Goal: Transaction & Acquisition: Purchase product/service

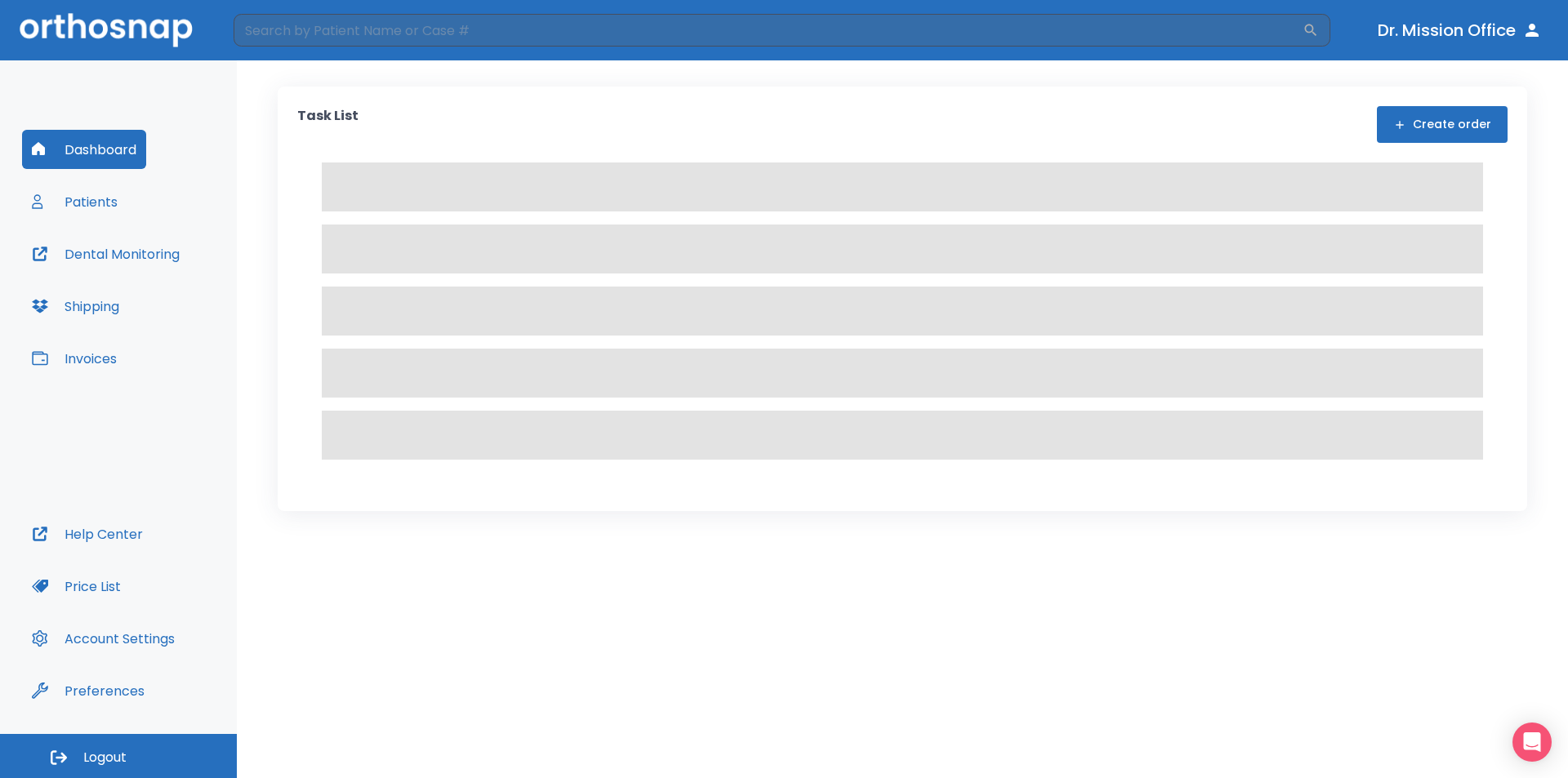
click at [93, 367] on button "Invoices" at bounding box center [74, 358] width 104 height 39
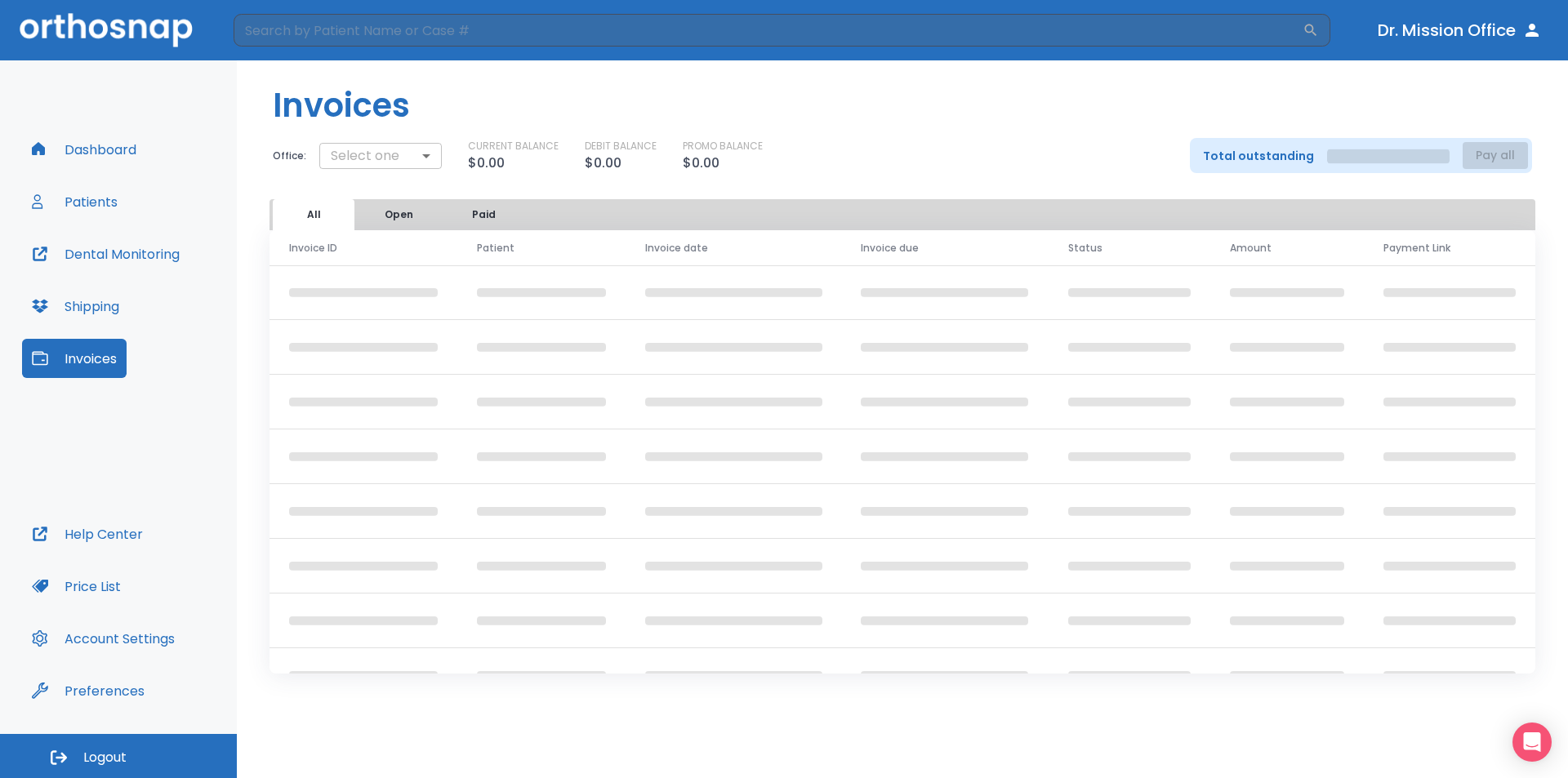
click at [417, 157] on body "​ Dr. Mission Office Dashboard Patients Dental Monitoring Shipping Invoices Hel…" at bounding box center [784, 389] width 1568 height 778
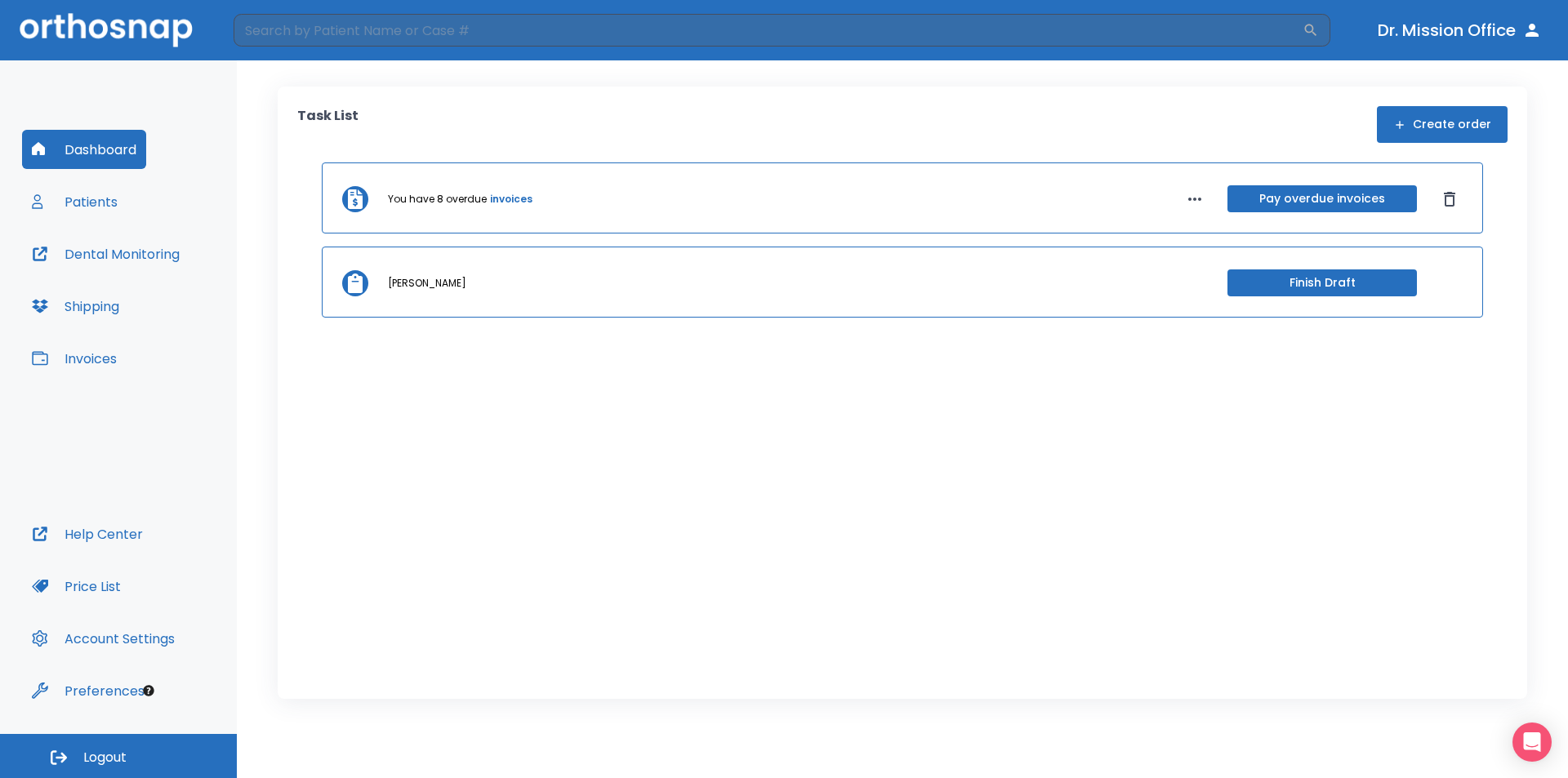
click at [88, 347] on button "Invoices" at bounding box center [74, 358] width 104 height 39
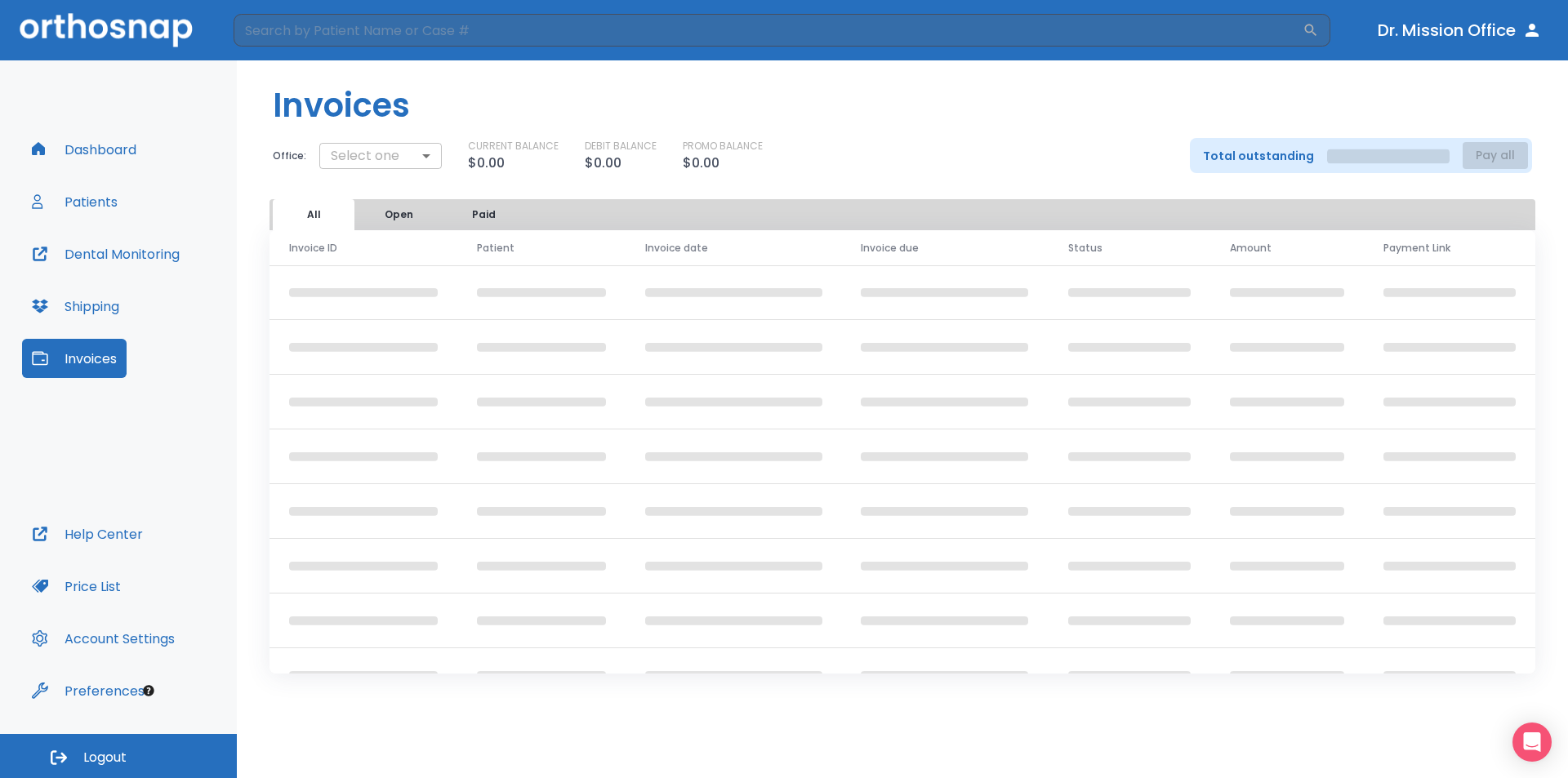
click at [393, 156] on body "​ Dr. Mission Office Dashboard Patients Dental Monitoring Shipping Invoices Hel…" at bounding box center [784, 389] width 1568 height 778
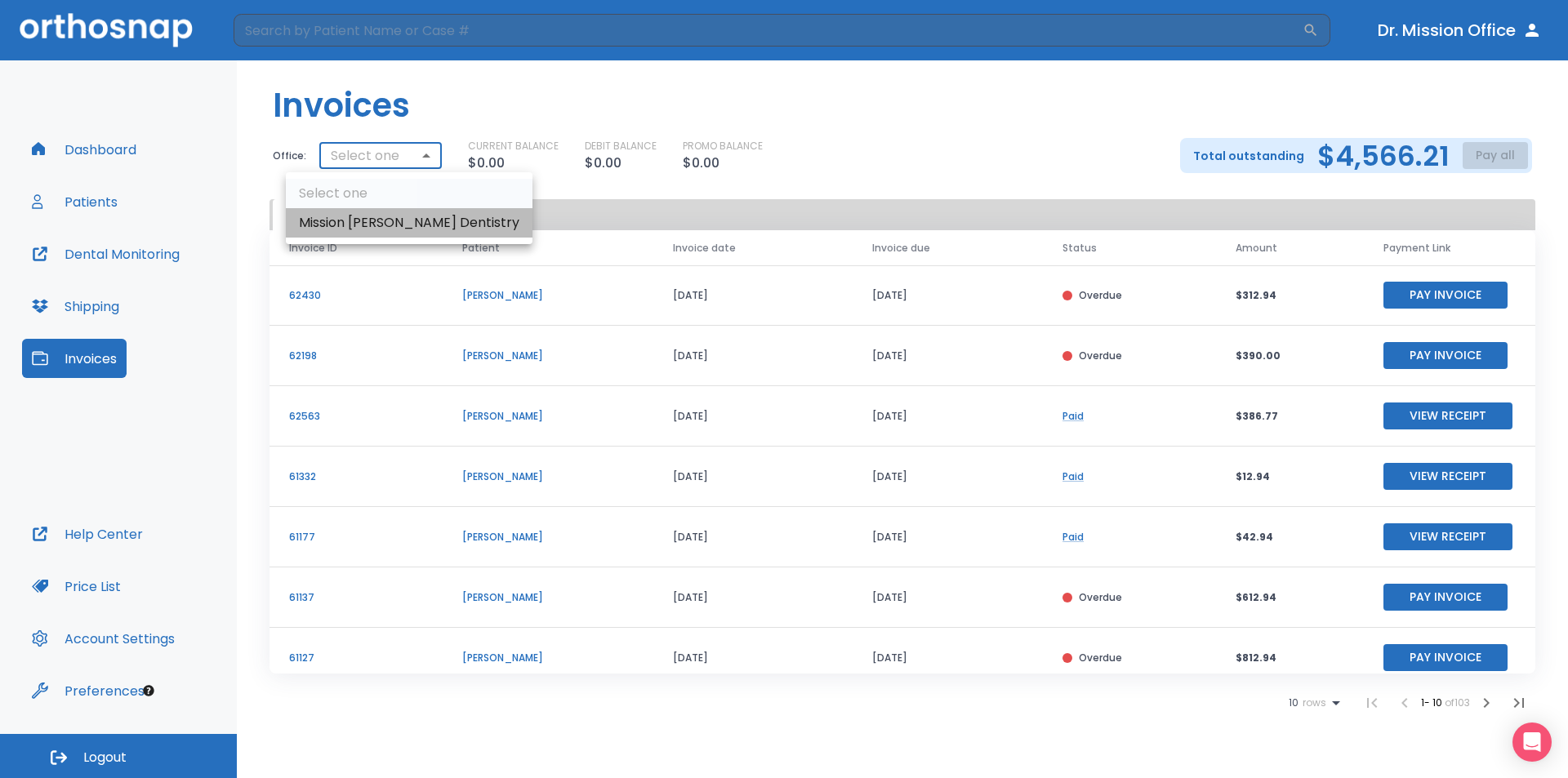
click at [420, 225] on li "Mission [PERSON_NAME] Dentistry" at bounding box center [410, 222] width 247 height 30
type input "2023"
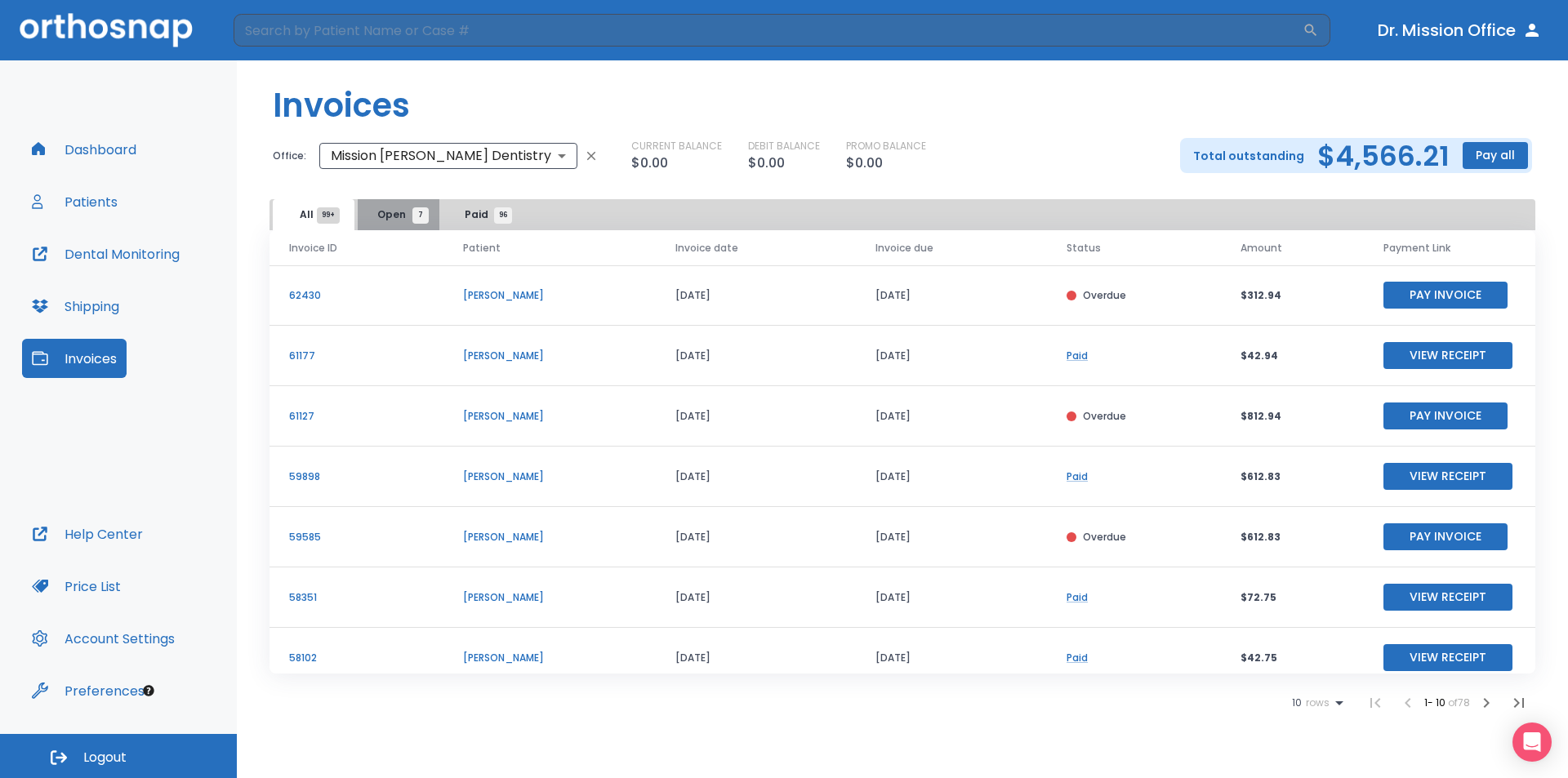
click at [403, 215] on span "Open 7" at bounding box center [398, 214] width 43 height 14
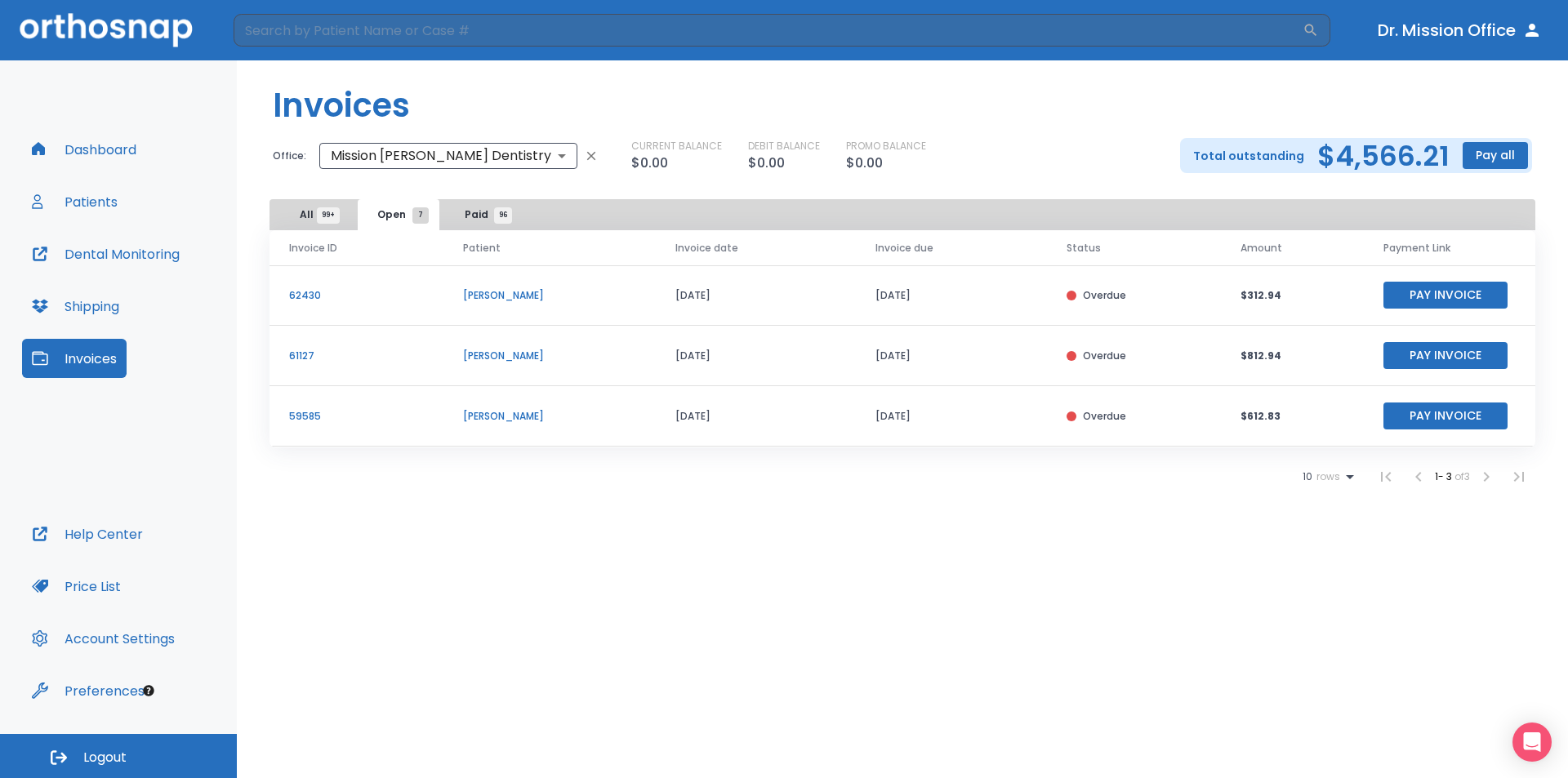
click at [1477, 352] on button "Pay Invoice" at bounding box center [1445, 355] width 124 height 27
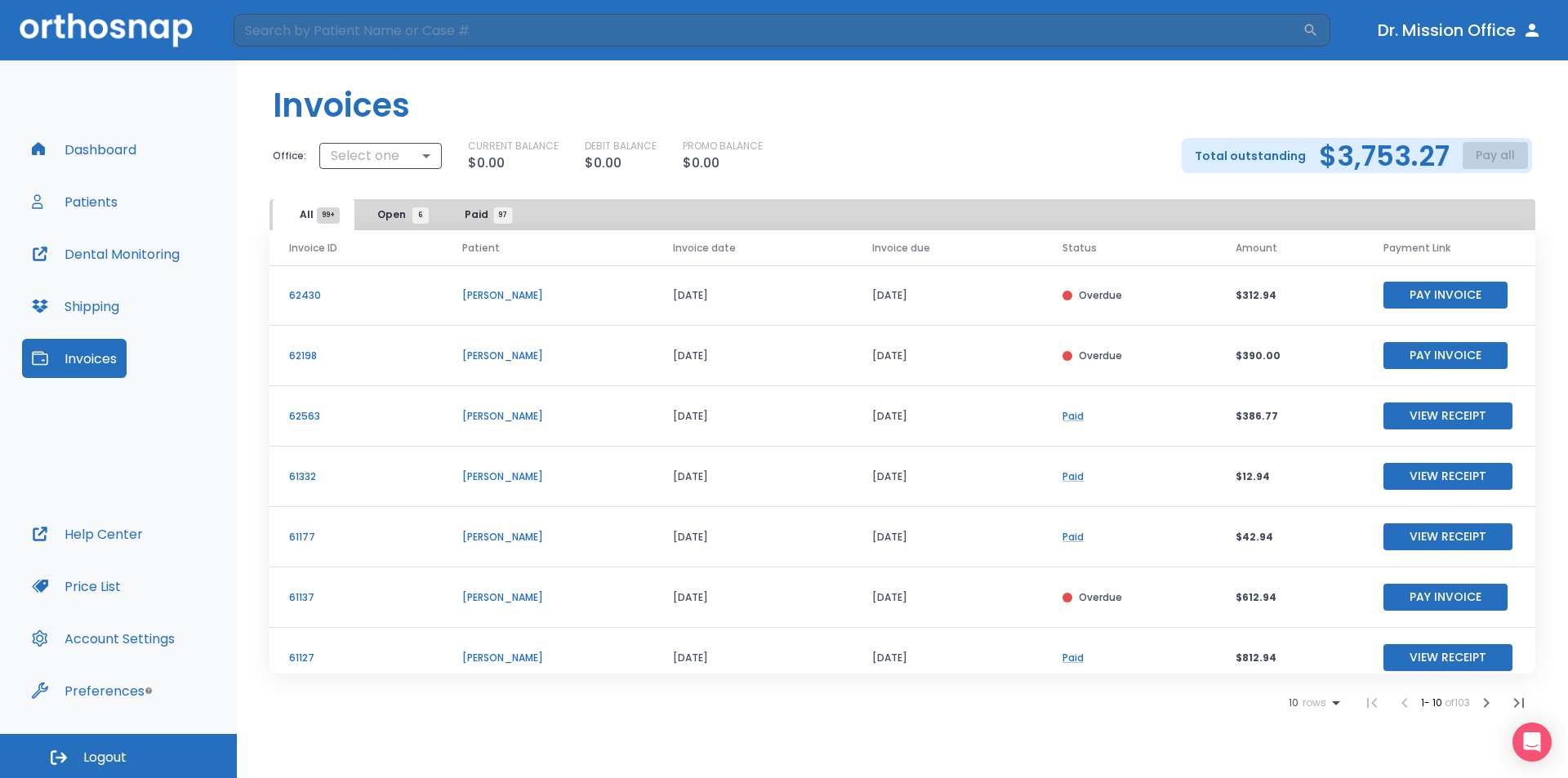
click at [386, 213] on span "Open 6" at bounding box center [398, 214] width 43 height 14
